Goal: Information Seeking & Learning: Learn about a topic

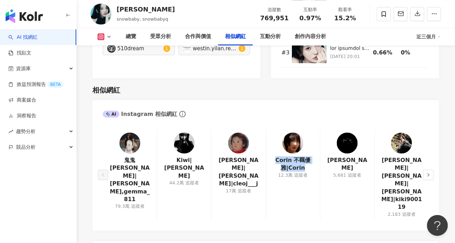
scroll to position [1116, 0]
click at [317, 100] on div "AI Instagram 相似網紅" at bounding box center [265, 111] width 347 height 23
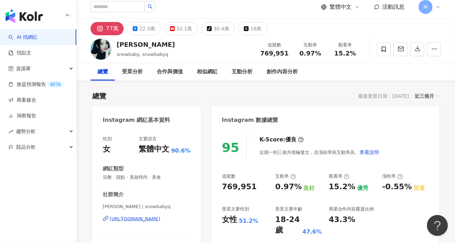
scroll to position [0, 0]
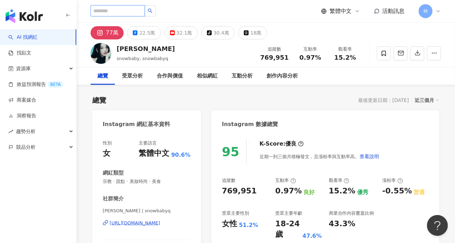
click at [113, 9] on input "search" at bounding box center [118, 10] width 54 height 11
type input "**"
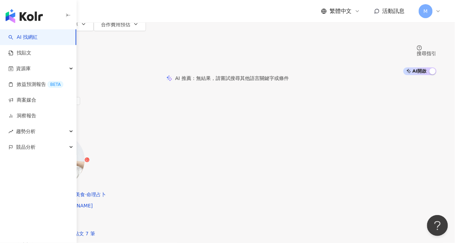
scroll to position [66, 0]
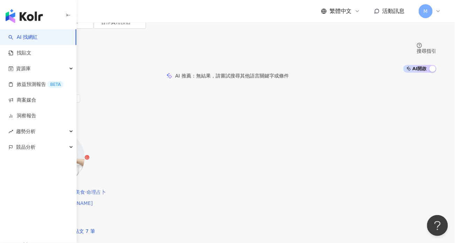
click at [299, 183] on div "[PERSON_NAME] wjw851210246 網紅類型 ： 飲料 · 日常話題 · 美食 · 命理占卜 總追蹤數 ： 144,113 名稱 ： [PE…" at bounding box center [227, 208] width 418 height 51
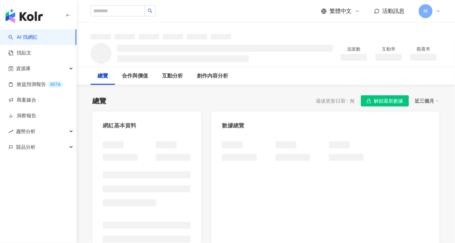
scroll to position [83, 0]
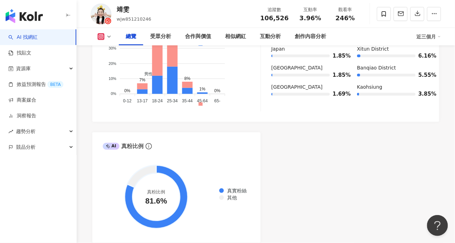
scroll to position [775, 0]
